Goal: Task Accomplishment & Management: Use online tool/utility

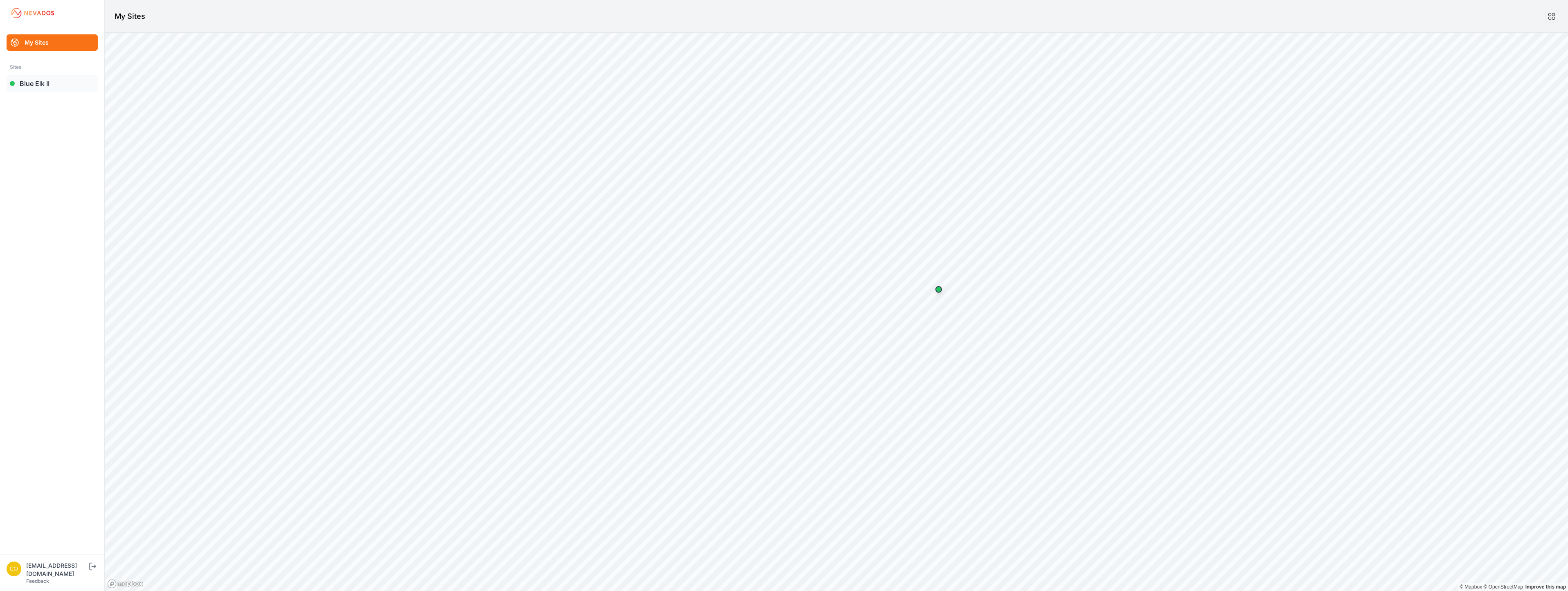
click at [33, 80] on link "Blue Elk II" at bounding box center [52, 84] width 91 height 16
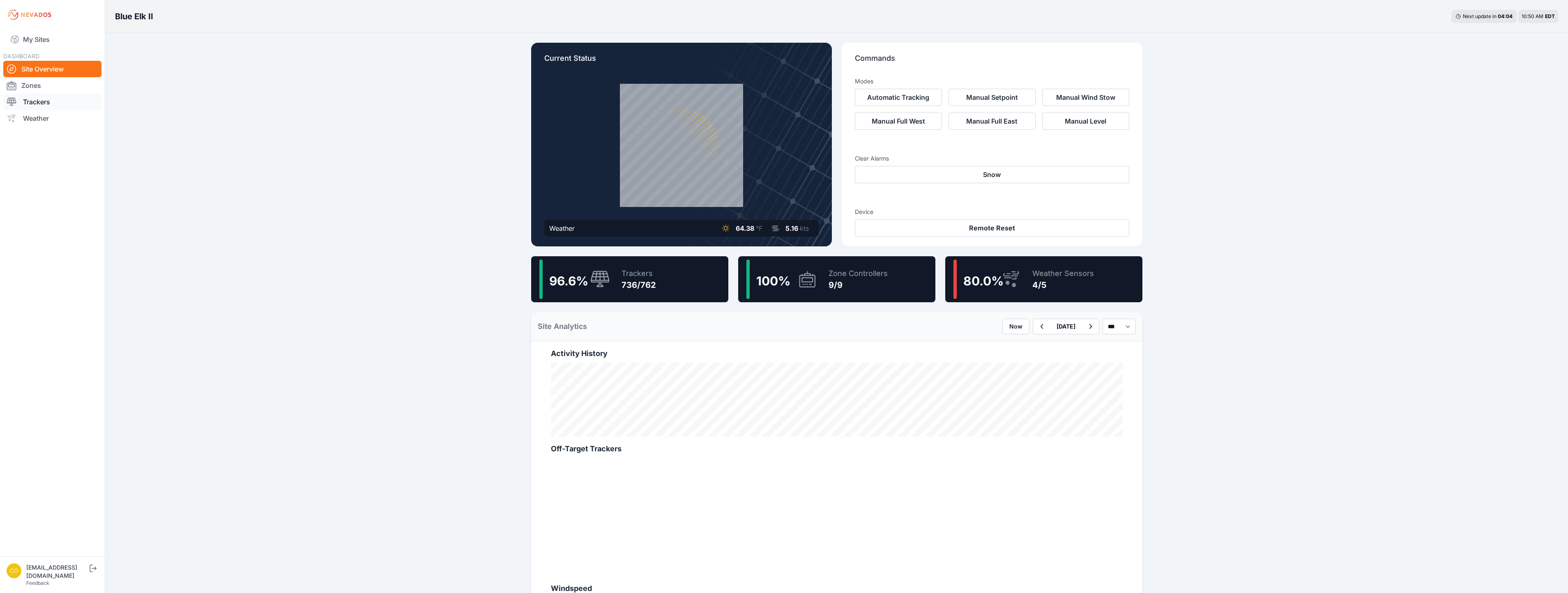
click at [29, 103] on link "Trackers" at bounding box center [52, 102] width 98 height 16
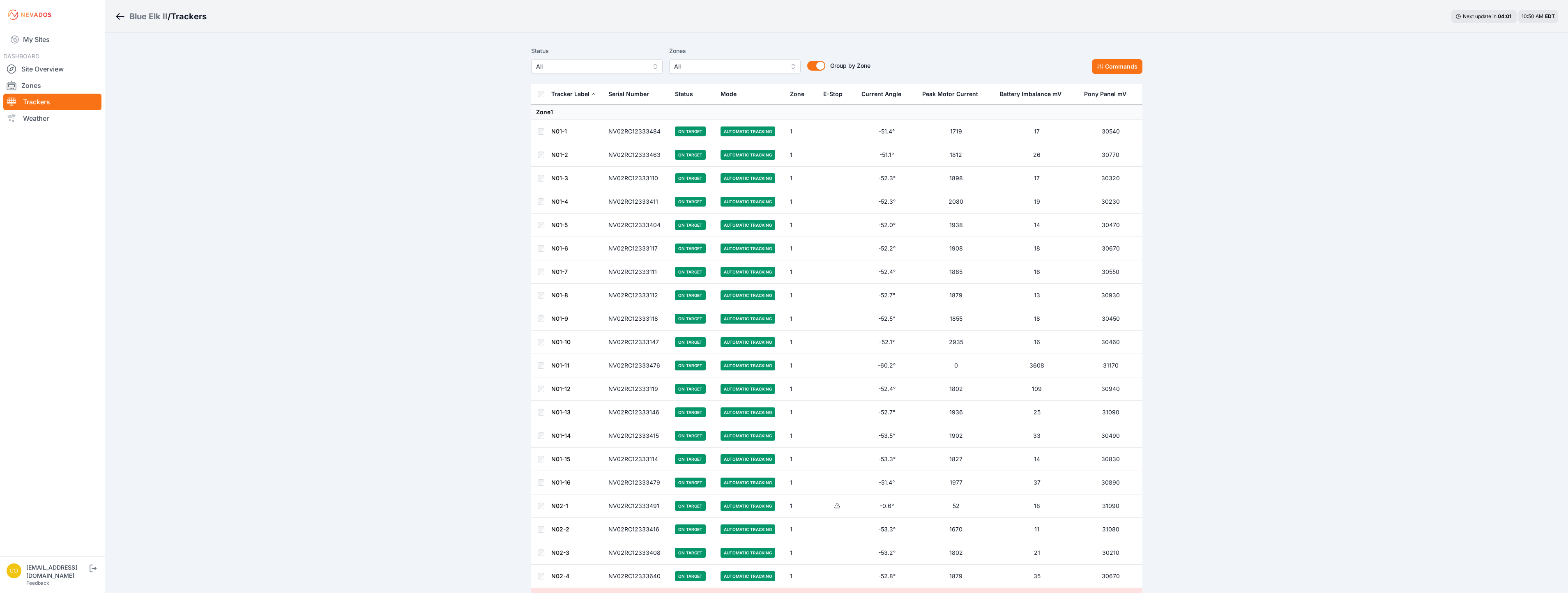
click at [743, 65] on span "All" at bounding box center [729, 67] width 110 height 10
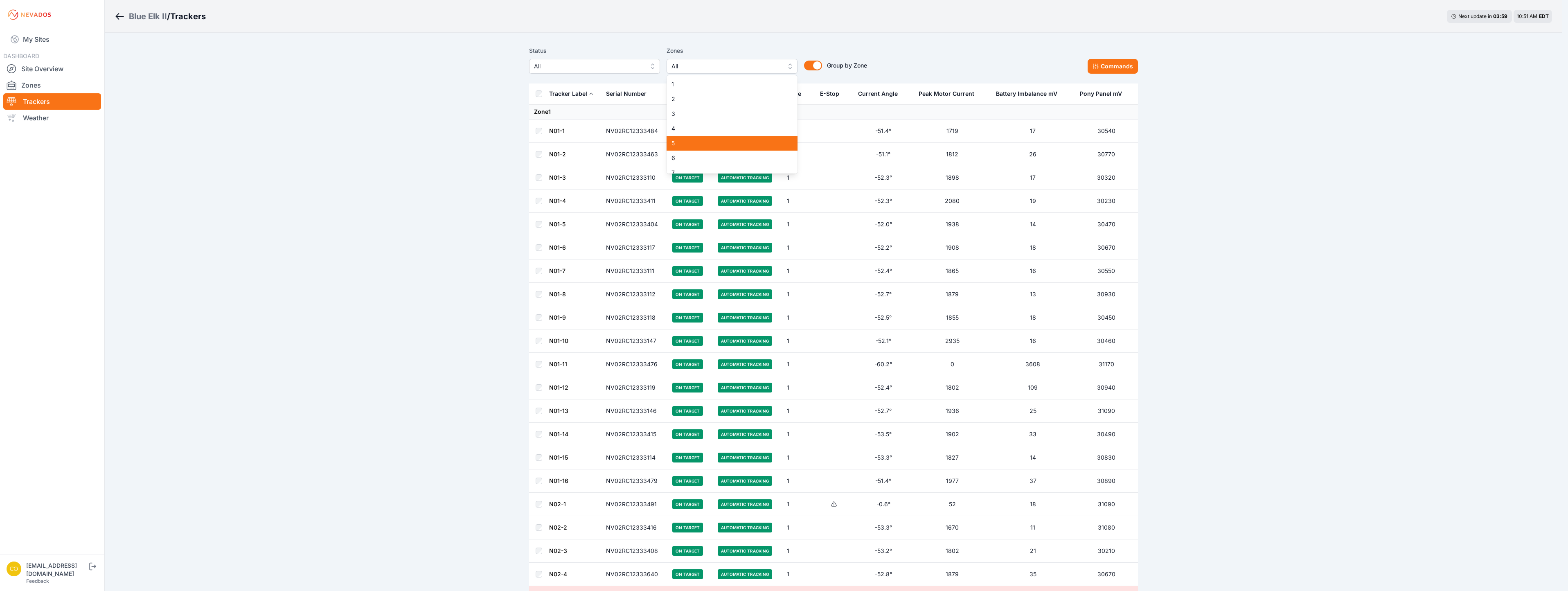
click at [678, 146] on span "5" at bounding box center [727, 143] width 112 height 8
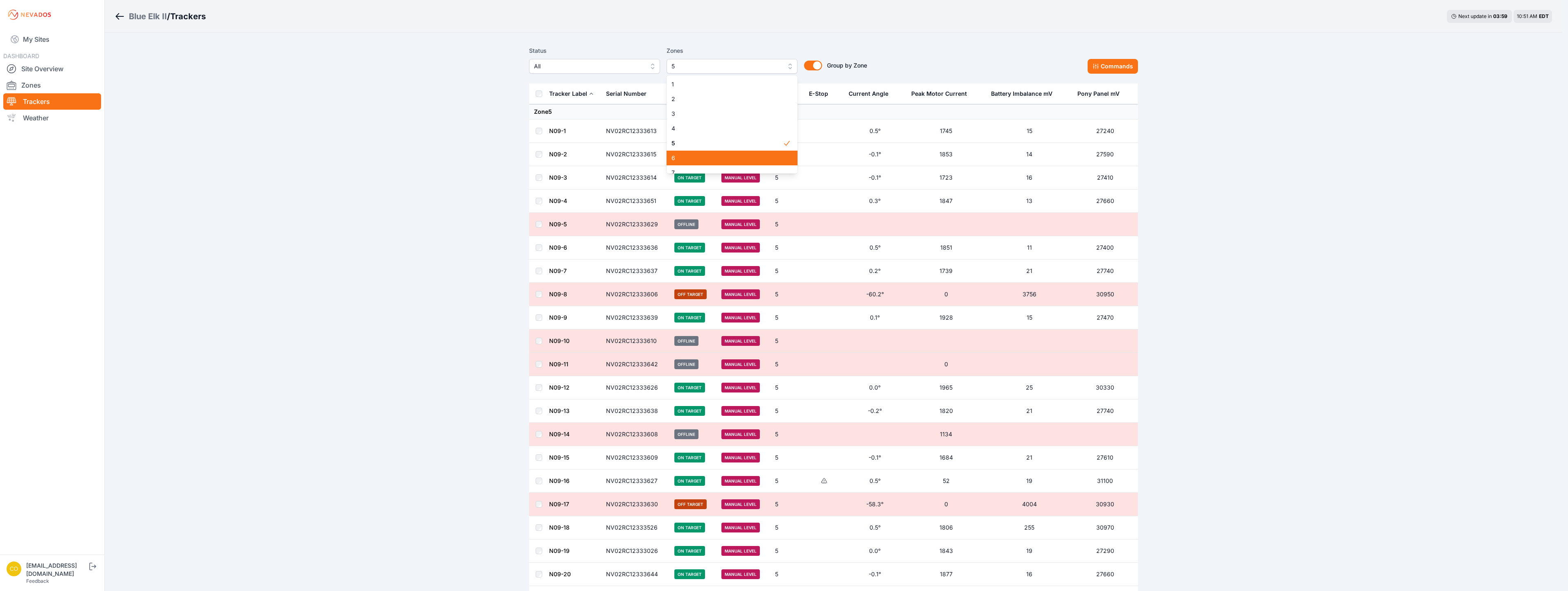
click at [679, 157] on span "6" at bounding box center [727, 158] width 112 height 8
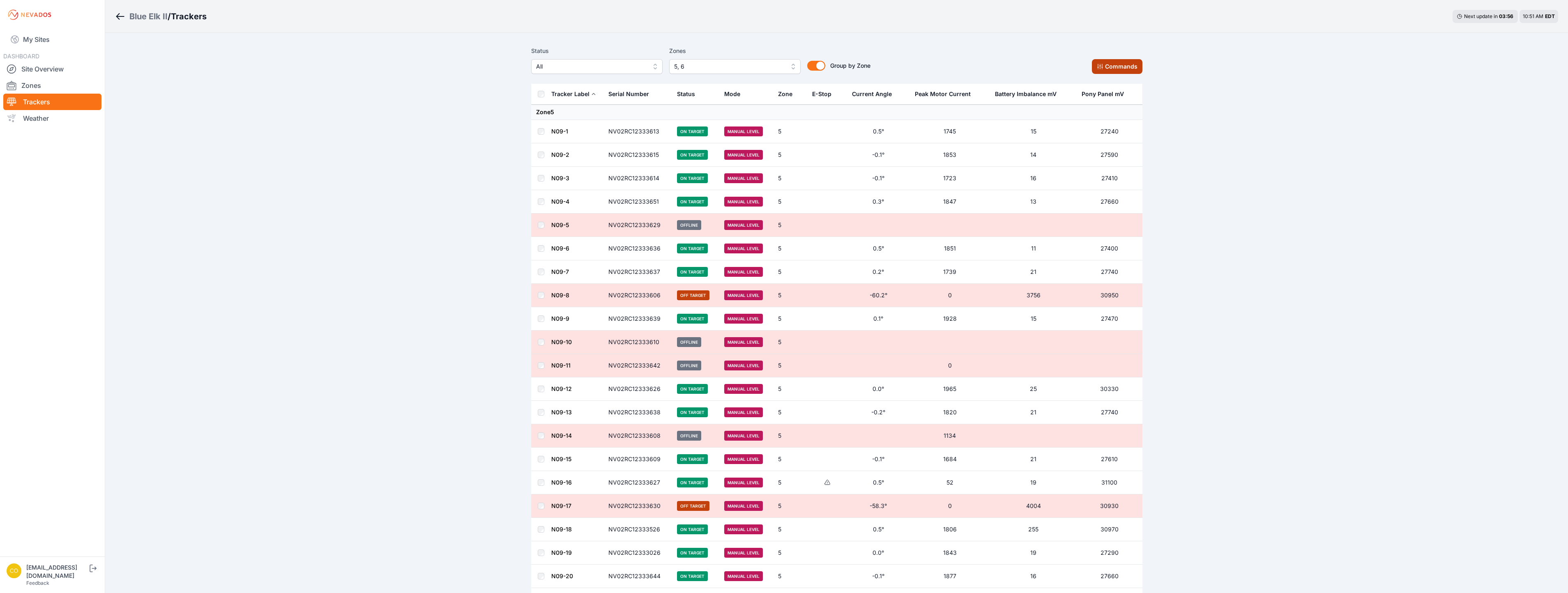
click at [1125, 66] on button "Commands" at bounding box center [1116, 67] width 51 height 15
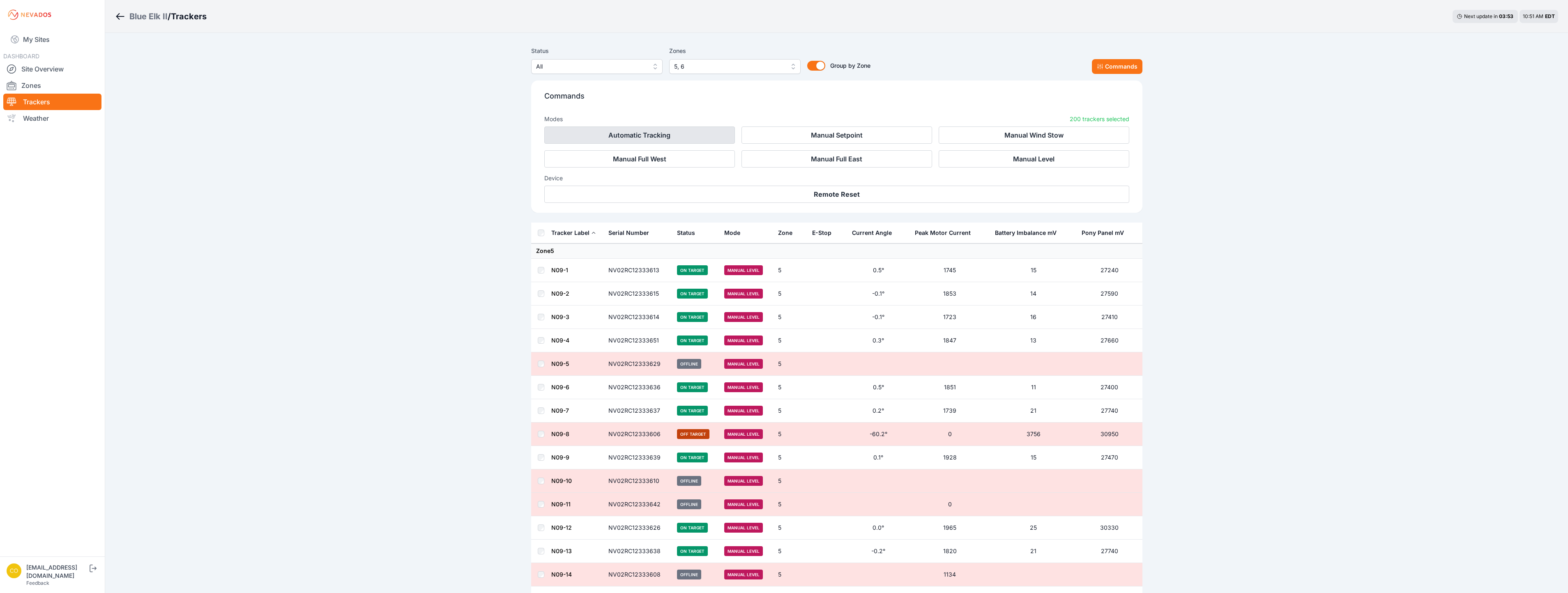
click at [687, 136] on button "Automatic Tracking" at bounding box center [639, 135] width 191 height 18
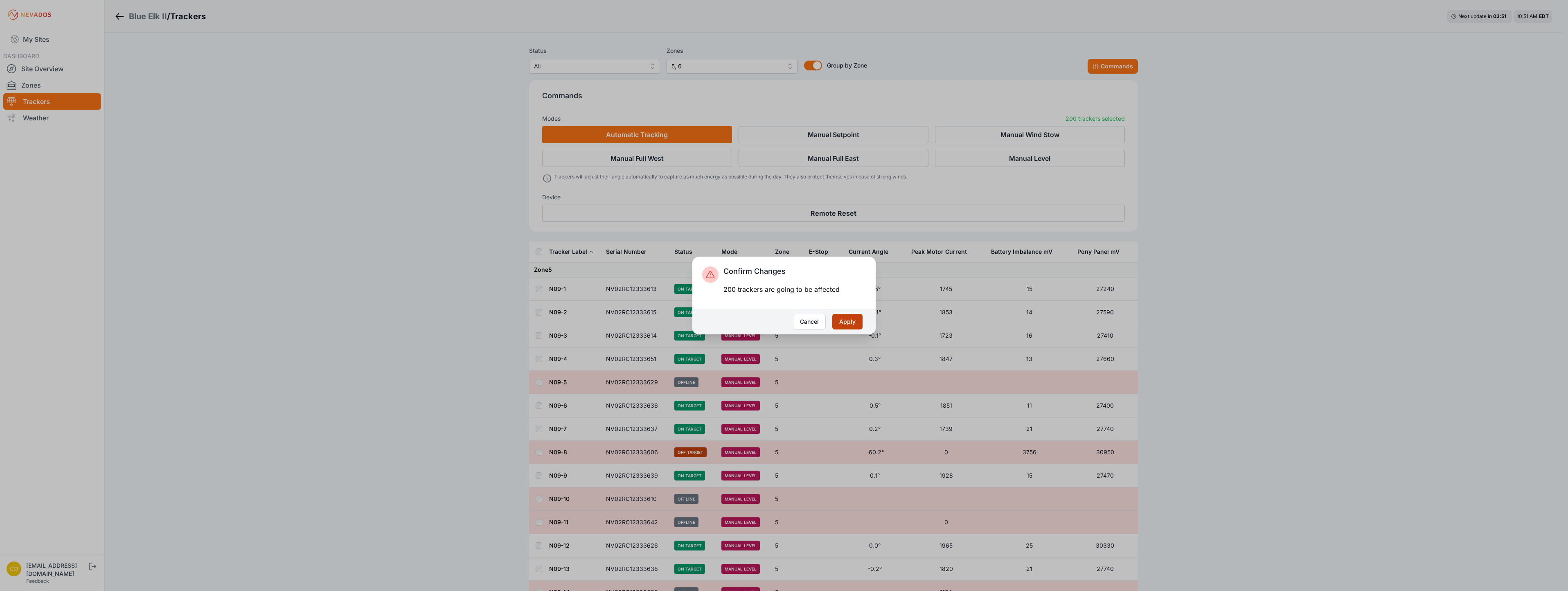
click at [853, 322] on button "Apply" at bounding box center [848, 322] width 31 height 16
